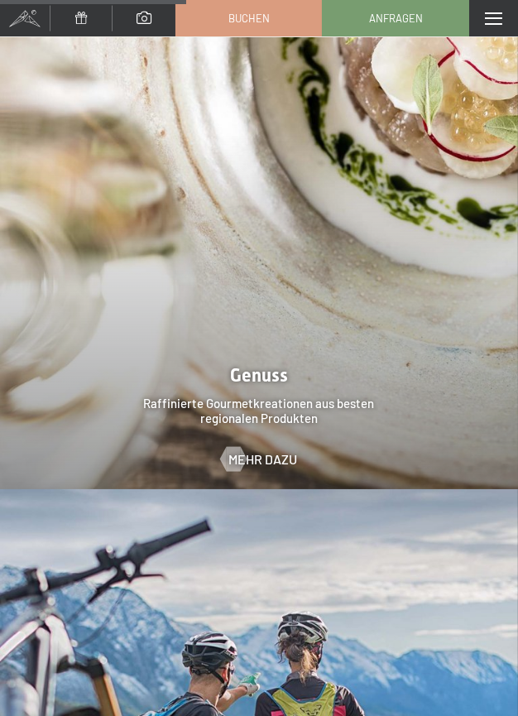
scroll to position [2757, 0]
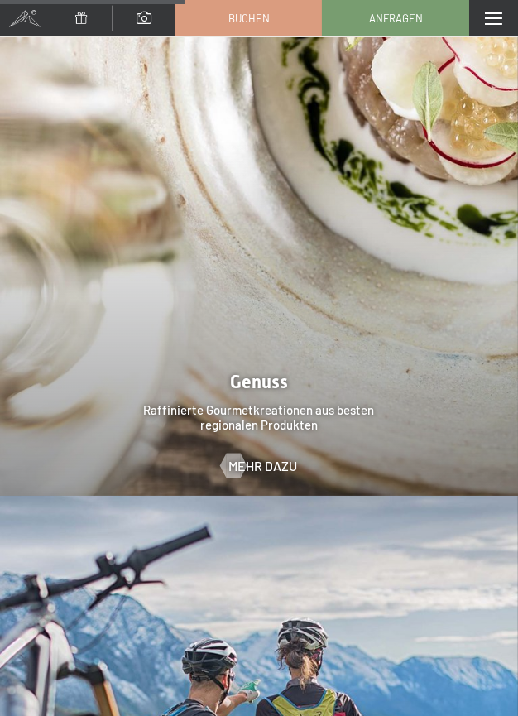
click at [493, 29] on div "Menü" at bounding box center [493, 18] width 49 height 36
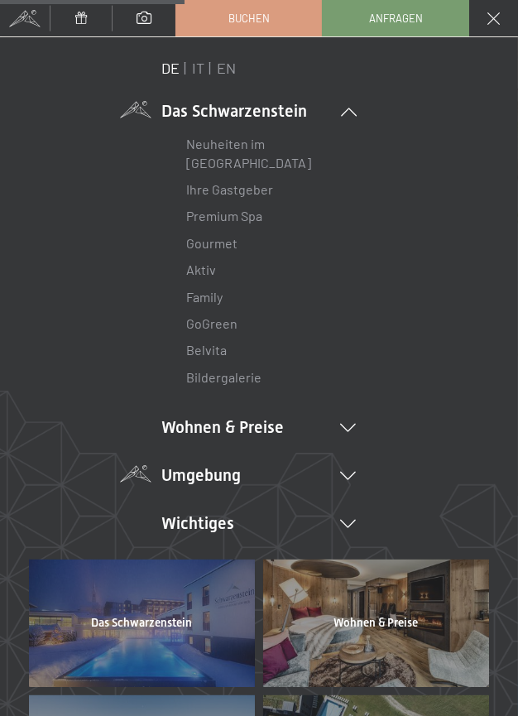
click at [353, 484] on li "Umgebung Das Ahrntal Ski & Winter Skifahren Skischule Wandern & Sommer Wandern …" at bounding box center [259, 475] width 195 height 23
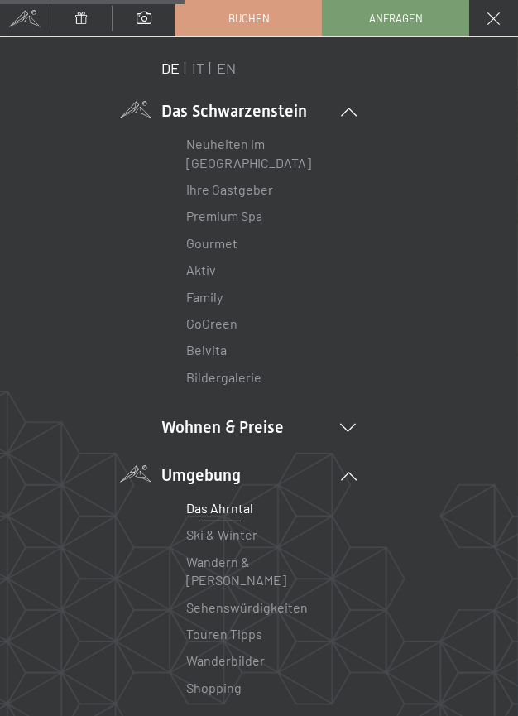
click at [237, 512] on link "Das Ahrntal" at bounding box center [220, 508] width 67 height 16
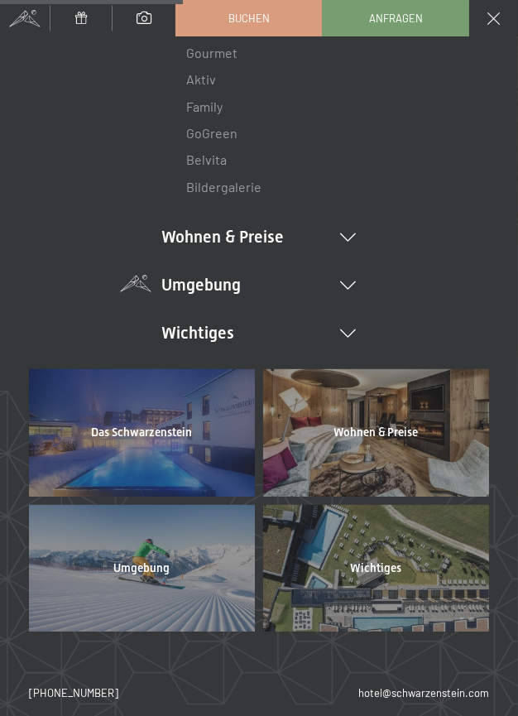
scroll to position [195, 0]
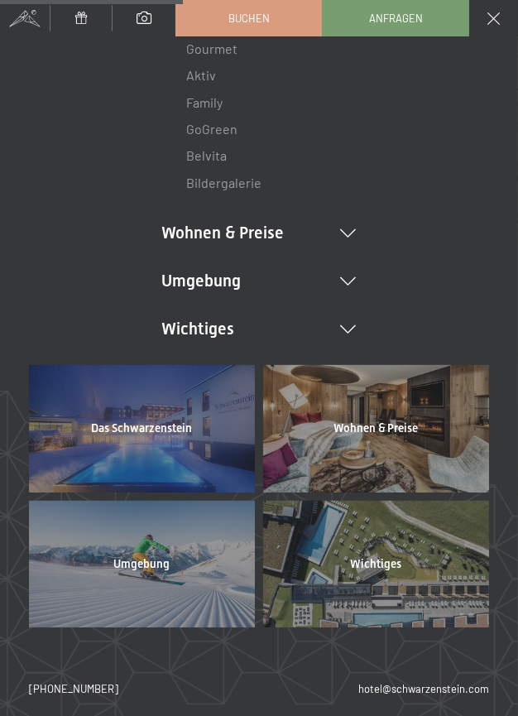
click at [388, 569] on span "Wichtiges" at bounding box center [376, 564] width 51 height 12
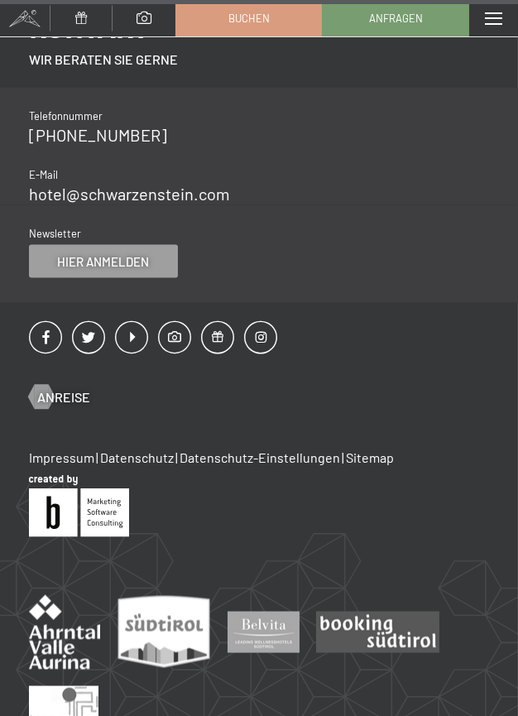
scroll to position [8057, 0]
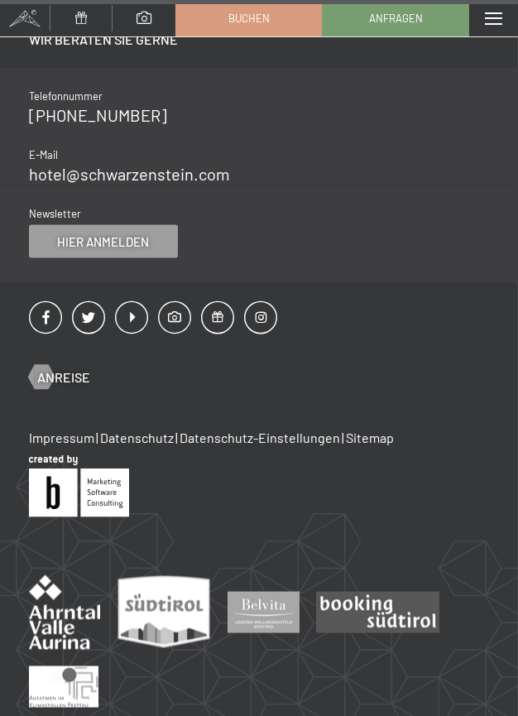
click at [495, 26] on div "Menü" at bounding box center [493, 18] width 49 height 36
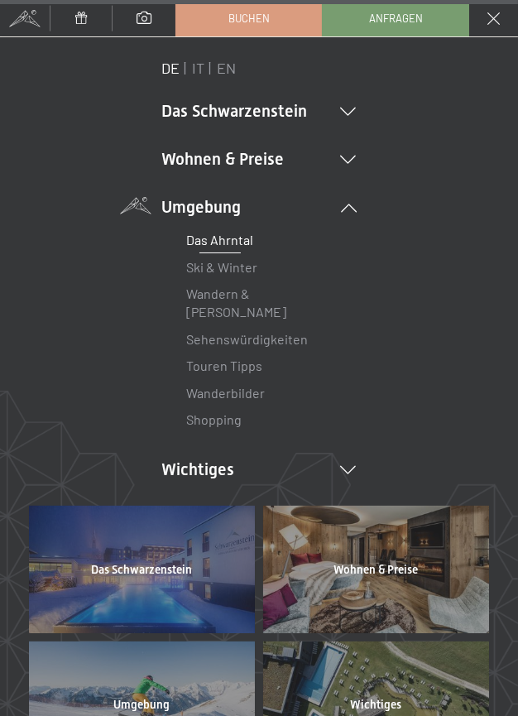
click at [352, 213] on li "Umgebung Das Ahrntal Ski & Winter Skifahren Skischule Wandern & Sommer Wandern …" at bounding box center [259, 314] width 195 height 238
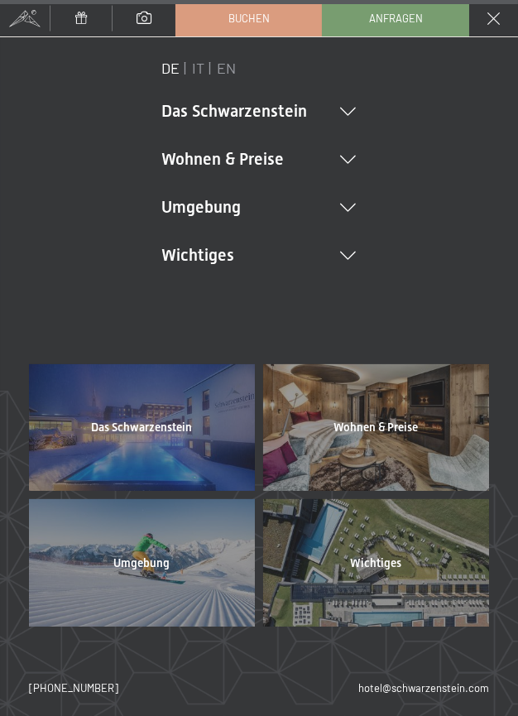
click at [64, 315] on div "DE IT EN Gutschein Bildergalerie Anfragen Buchen DE IT EN Das Schwarzenstein Ne…" at bounding box center [259, 387] width 460 height 658
click at [53, 318] on div "DE IT EN Gutschein Bildergalerie Anfragen Buchen DE IT EN Das Schwarzenstein Ne…" at bounding box center [259, 387] width 460 height 658
click at [50, 315] on div "DE IT EN Gutschein Bildergalerie Anfragen Buchen DE IT EN Das Schwarzenstein Ne…" at bounding box center [259, 387] width 460 height 658
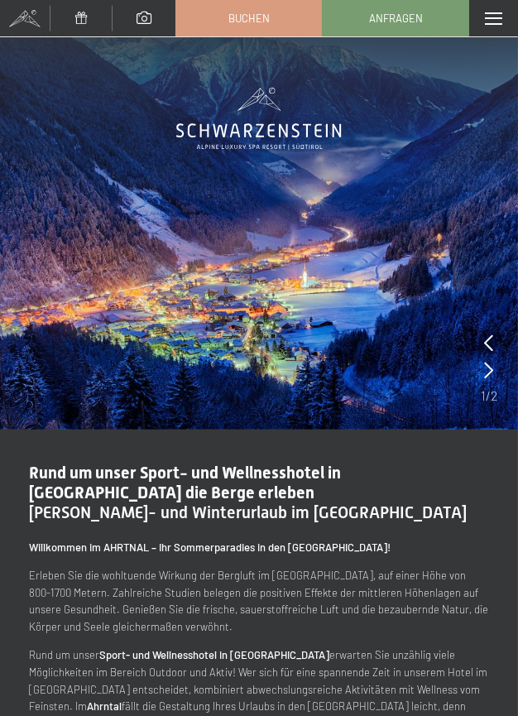
click at [495, 22] on span at bounding box center [493, 18] width 17 height 12
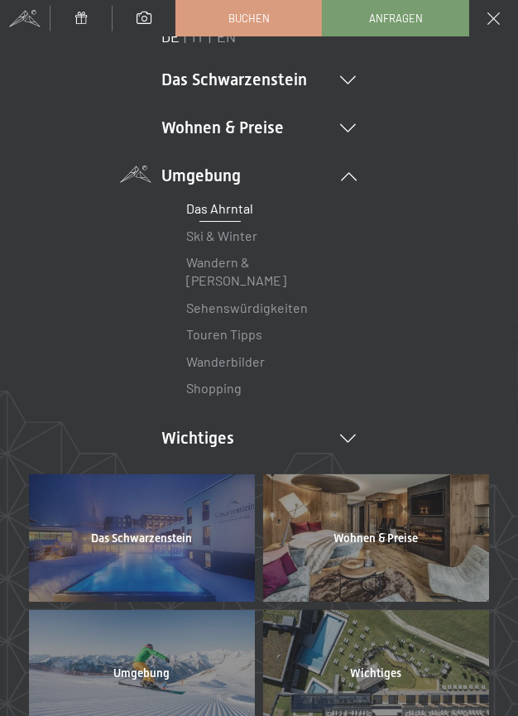
scroll to position [122, 0]
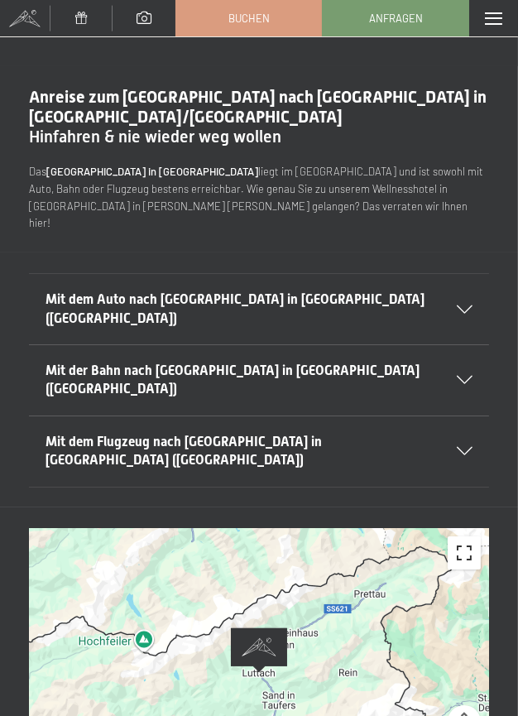
click at [468, 536] on button "Vollbildansicht ein/aus" at bounding box center [464, 552] width 33 height 33
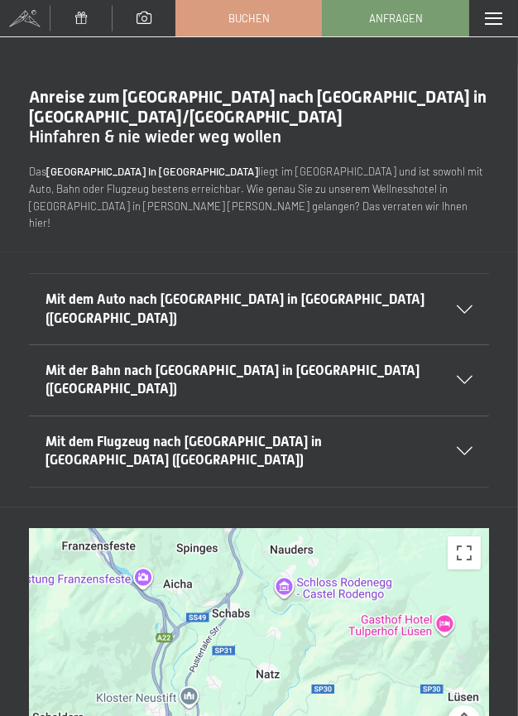
click at [465, 287] on div "Mit dem Auto nach [GEOGRAPHIC_DATA] in [GEOGRAPHIC_DATA] ([GEOGRAPHIC_DATA])" at bounding box center [259, 309] width 427 height 70
